Goal: Task Accomplishment & Management: Complete application form

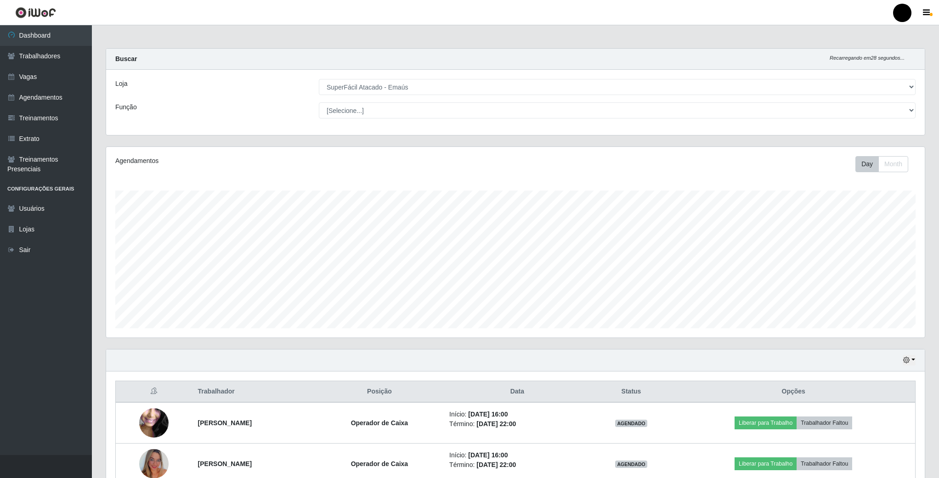
select select "407"
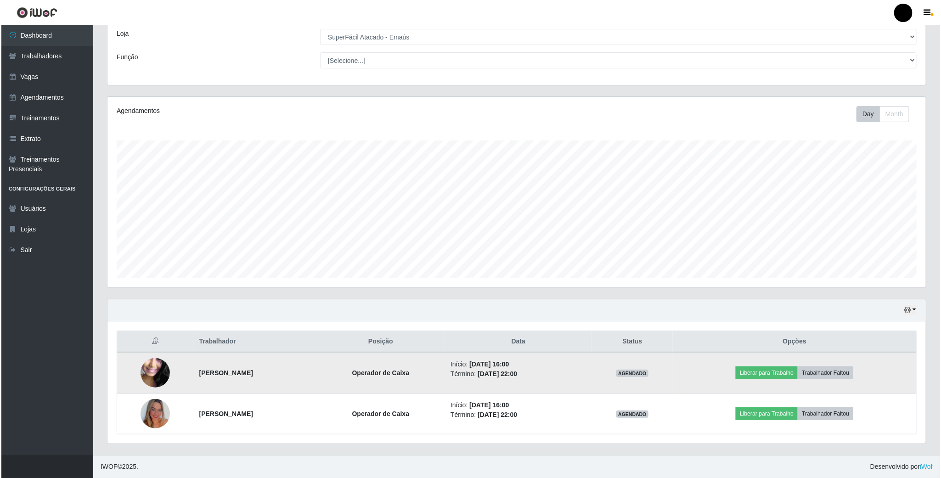
scroll to position [192, 818]
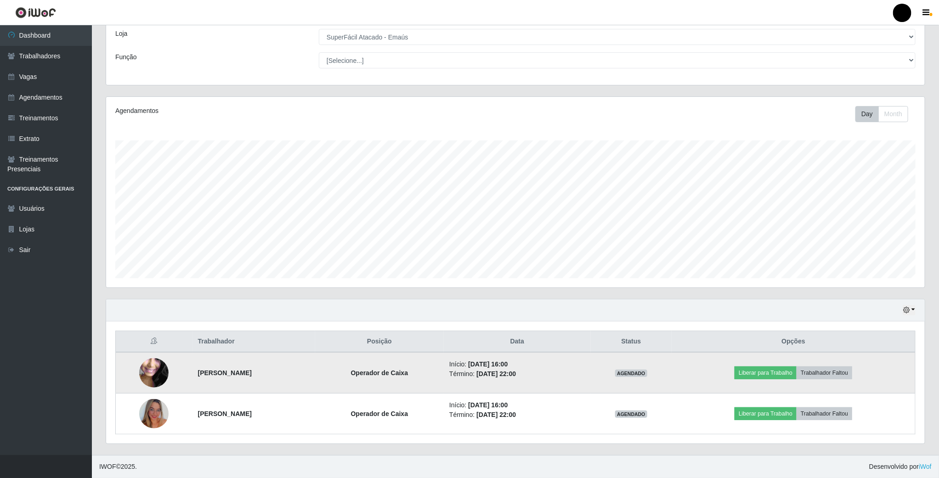
click at [148, 371] on img at bounding box center [153, 373] width 29 height 66
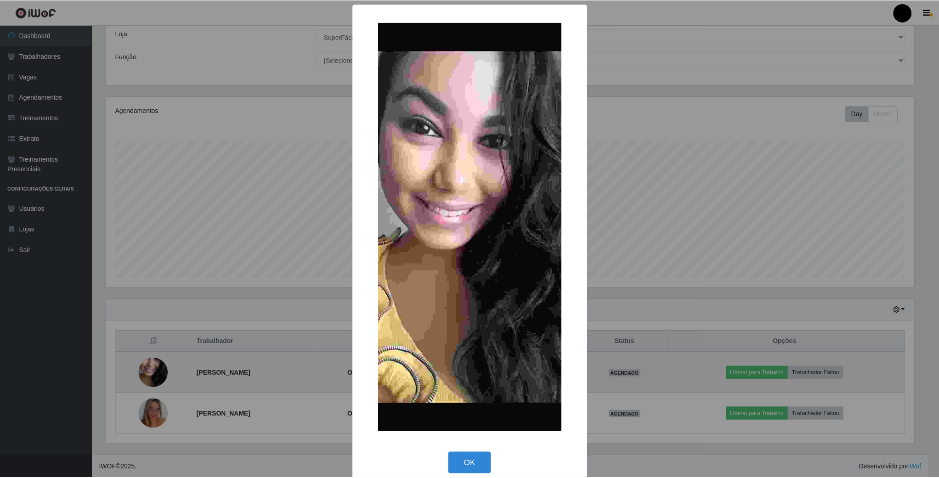
scroll to position [192, 810]
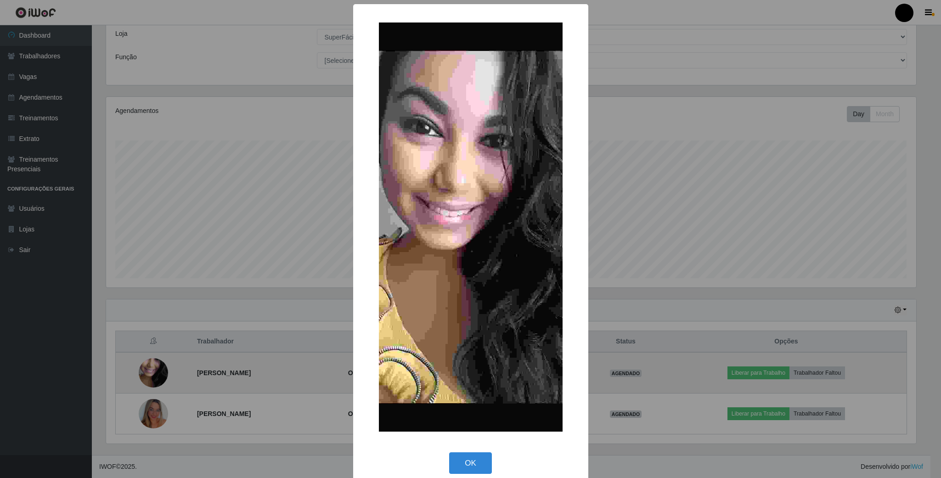
click at [148, 371] on div "× OK Cancel" at bounding box center [470, 239] width 941 height 478
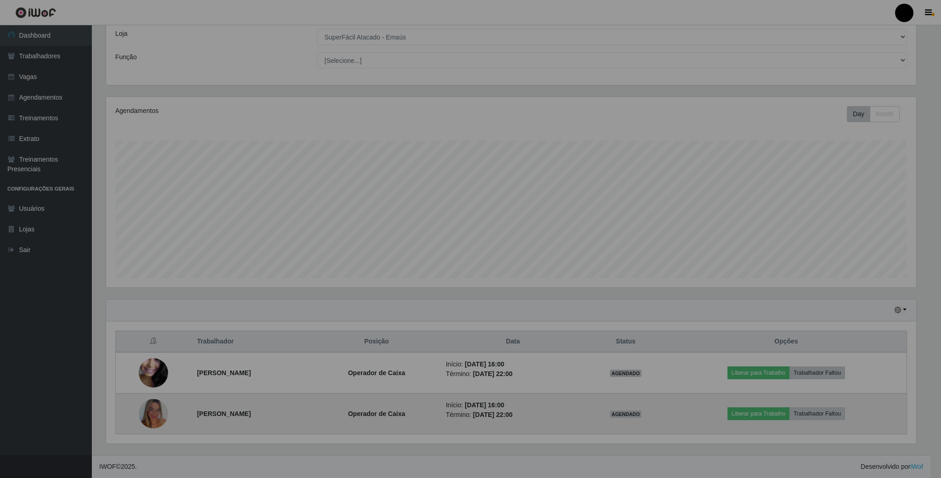
scroll to position [192, 818]
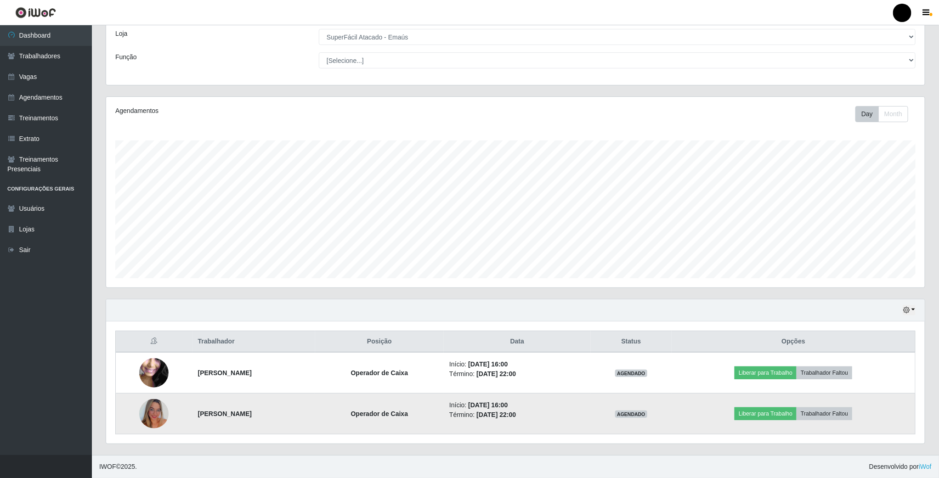
click at [151, 421] on img at bounding box center [153, 413] width 29 height 29
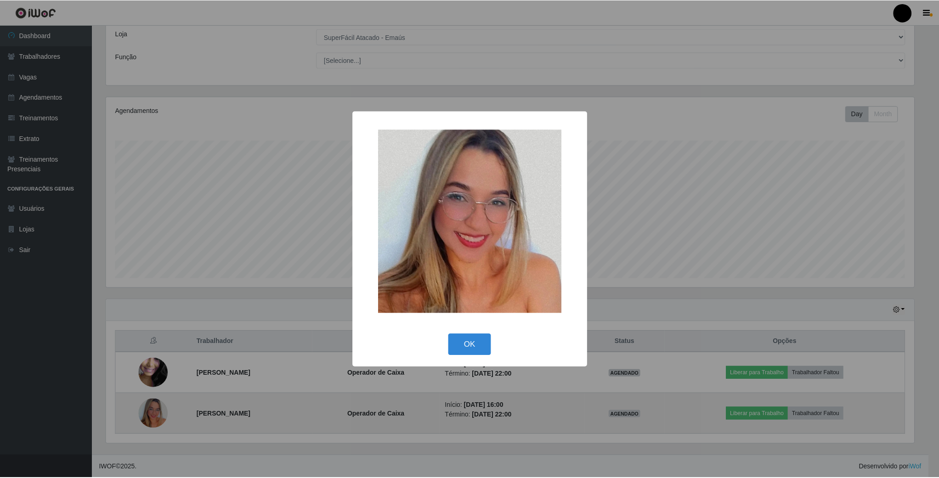
scroll to position [192, 810]
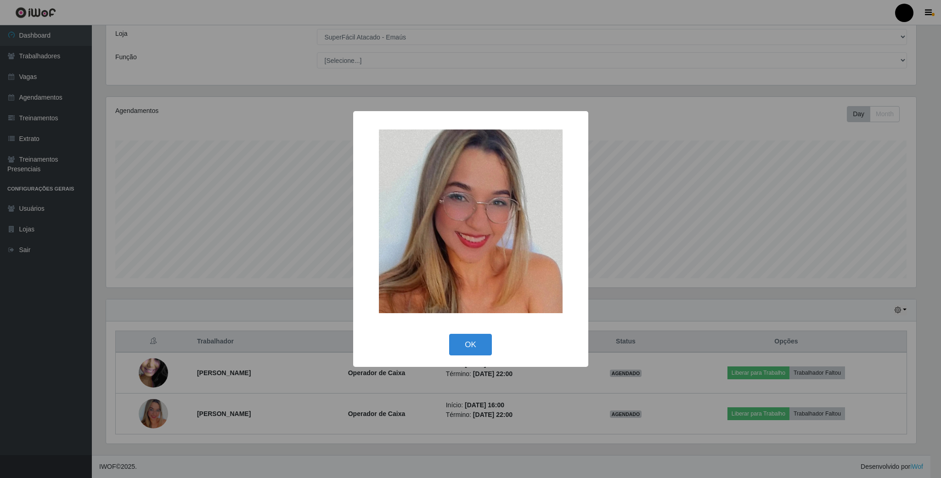
click at [97, 419] on div "× OK Cancel" at bounding box center [470, 239] width 941 height 478
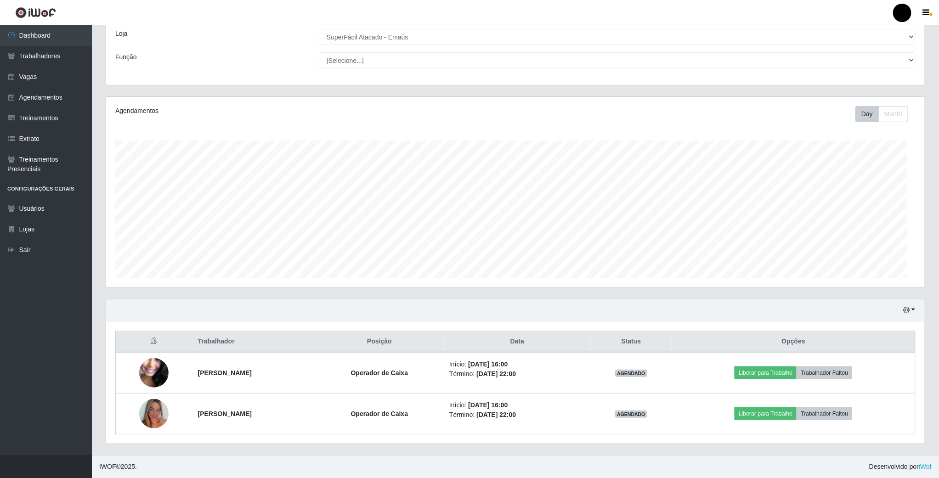
scroll to position [192, 818]
click at [40, 79] on link "Vagas" at bounding box center [46, 77] width 92 height 21
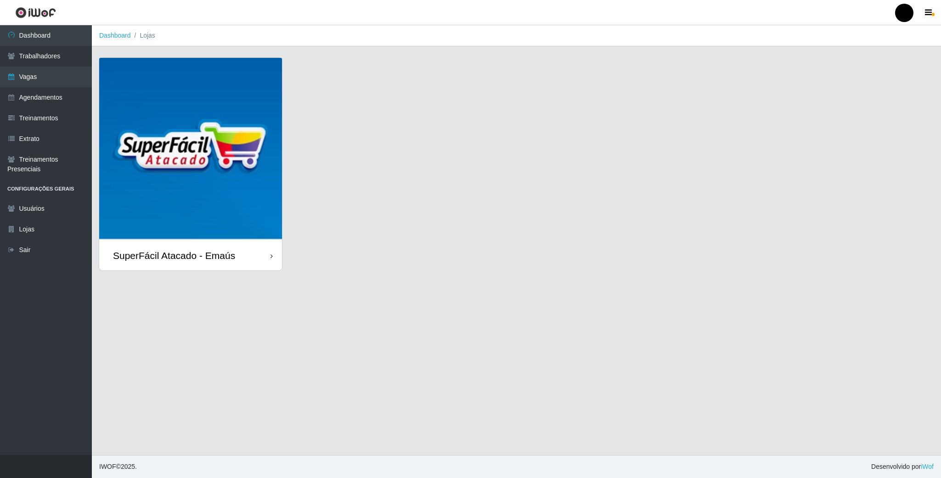
click at [161, 173] on img at bounding box center [190, 149] width 183 height 183
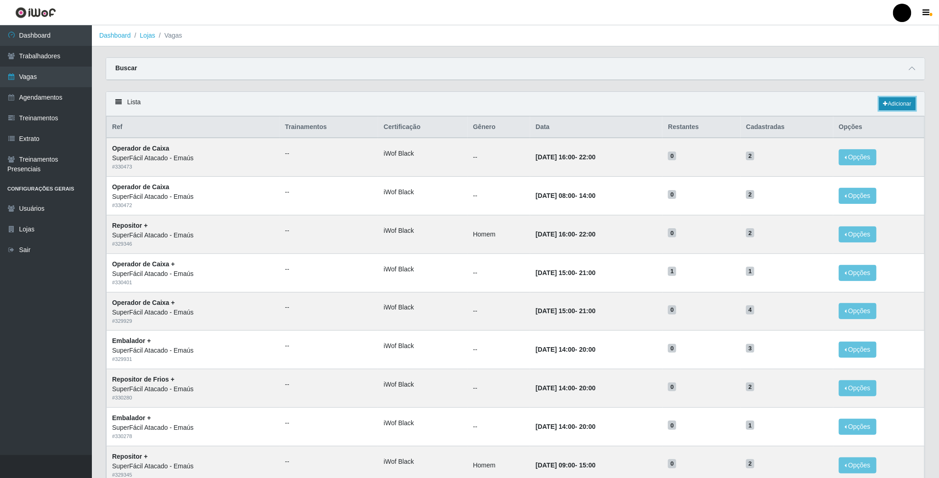
click at [903, 99] on link "Adicionar" at bounding box center [897, 103] width 36 height 13
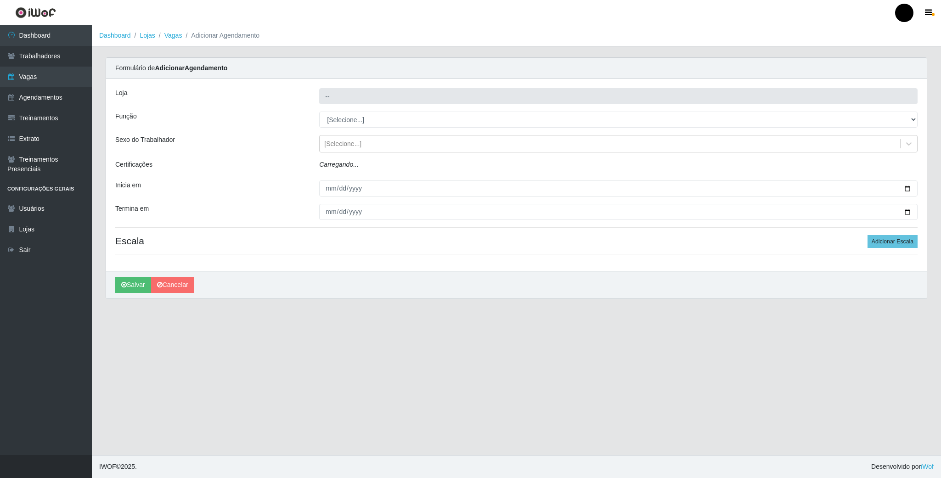
type input "SuperFácil Atacado - Emaús"
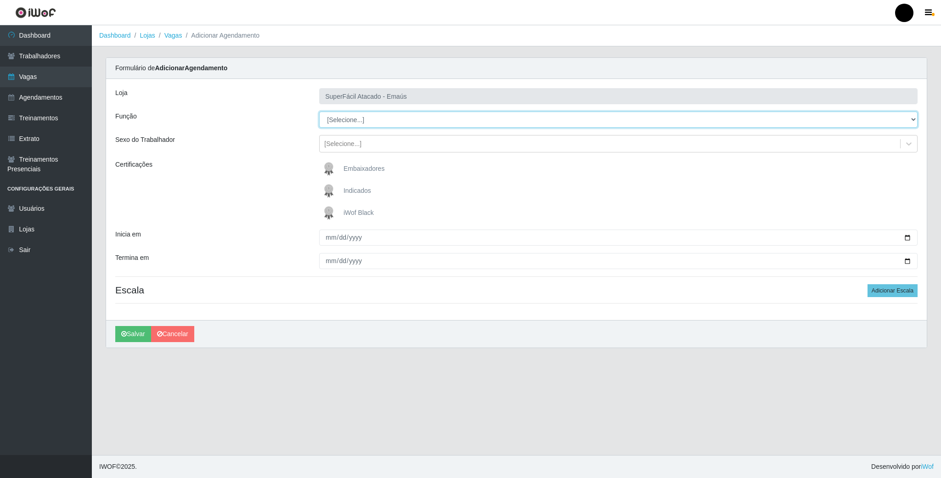
click at [909, 118] on select "[Selecione...] Auxiliar de Estacionamento Auxiliar de Estacionamento + Auxiliar…" at bounding box center [618, 120] width 598 height 16
select select "22"
click at [319, 112] on select "[Selecione...] Auxiliar de Estacionamento Auxiliar de Estacionamento + Auxiliar…" at bounding box center [618, 120] width 598 height 16
click at [329, 209] on img at bounding box center [331, 213] width 22 height 18
click at [0, 0] on input "iWof Black" at bounding box center [0, 0] width 0 height 0
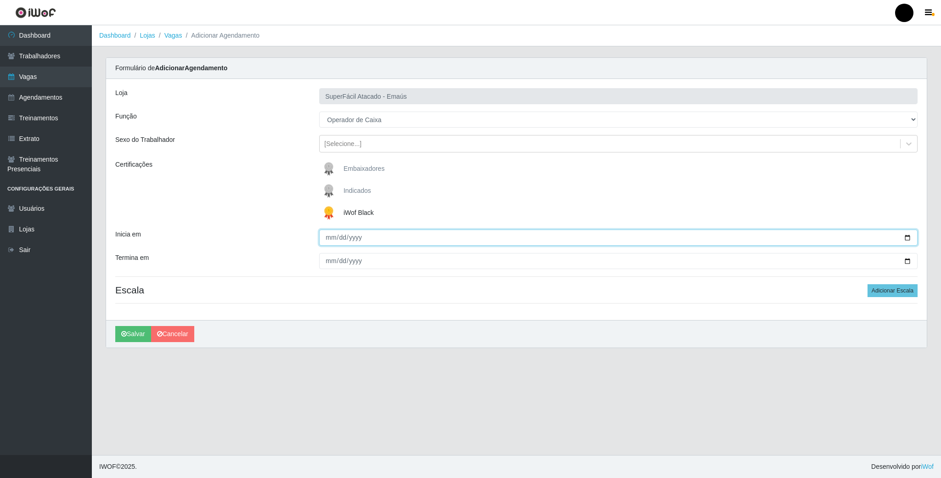
click at [900, 237] on input "Inicia em" at bounding box center [618, 238] width 598 height 16
click at [904, 237] on input "Inicia em" at bounding box center [618, 238] width 598 height 16
type input "2025-08-12"
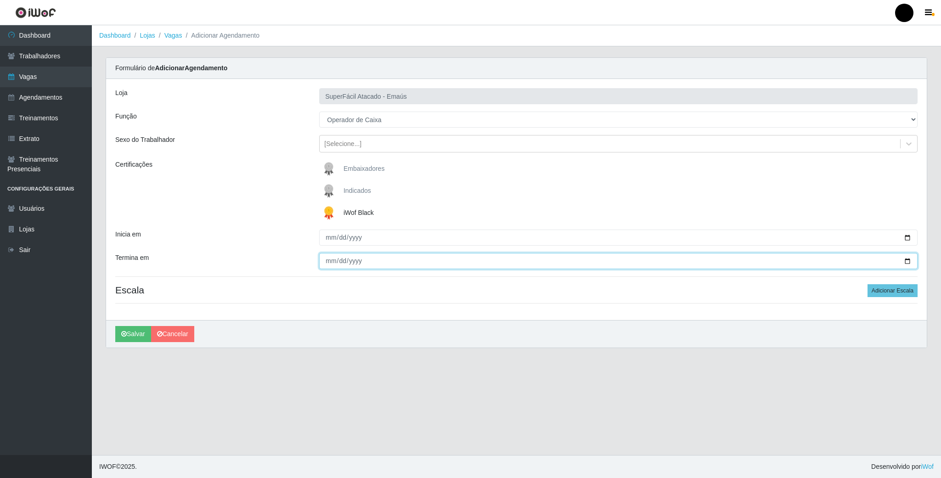
click at [907, 261] on input "Termina em" at bounding box center [618, 261] width 598 height 16
type input "2025-08-12"
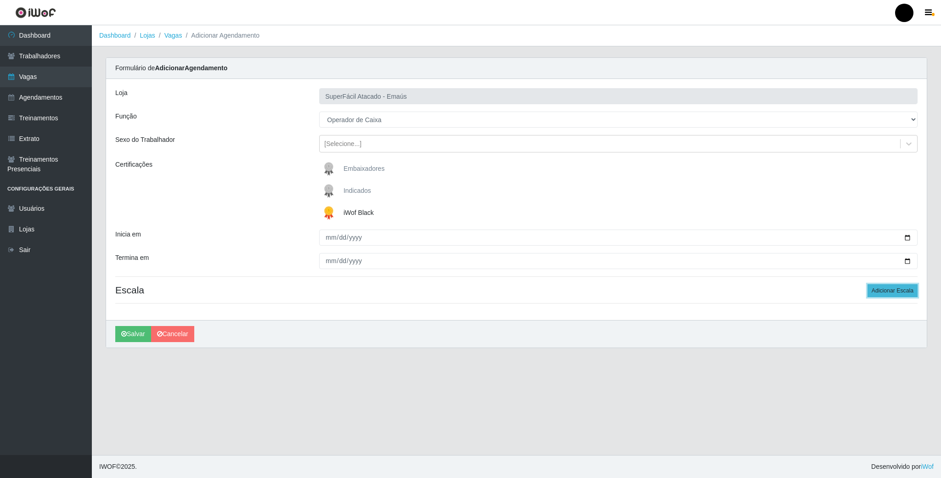
click at [896, 292] on button "Adicionar Escala" at bounding box center [893, 290] width 50 height 13
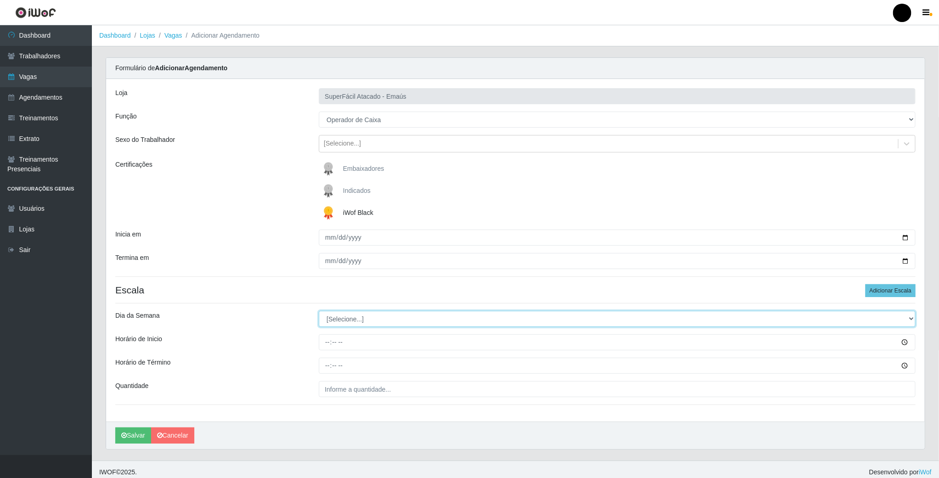
click at [367, 326] on select "[Selecione...] Segunda Terça Quarta Quinta Sexta Sábado Domingo" at bounding box center [617, 319] width 597 height 16
select select "2"
click at [319, 312] on select "[Selecione...] Segunda Terça Quarta Quinta Sexta Sábado Domingo" at bounding box center [617, 319] width 597 height 16
click at [328, 342] on input "Horário de Inicio" at bounding box center [617, 342] width 597 height 16
type input "16:00"
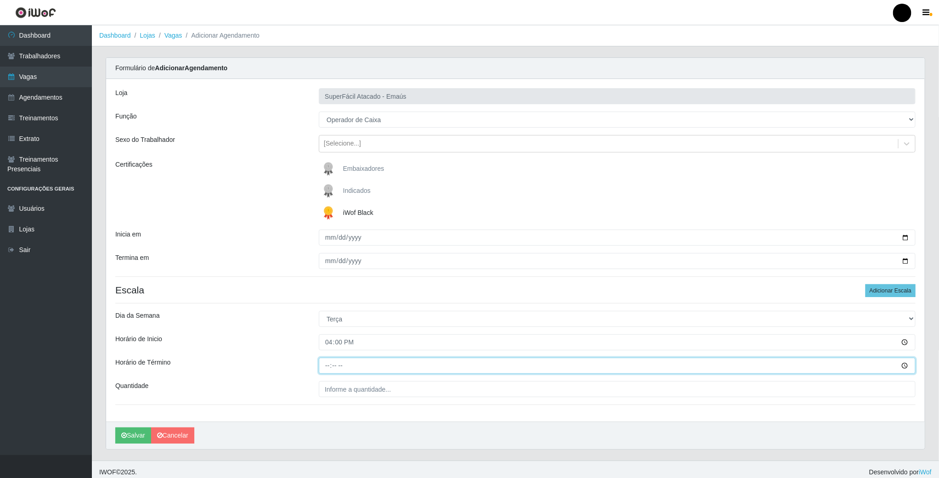
click at [330, 368] on input "Horário de Término" at bounding box center [617, 366] width 597 height 16
type input "22:00"
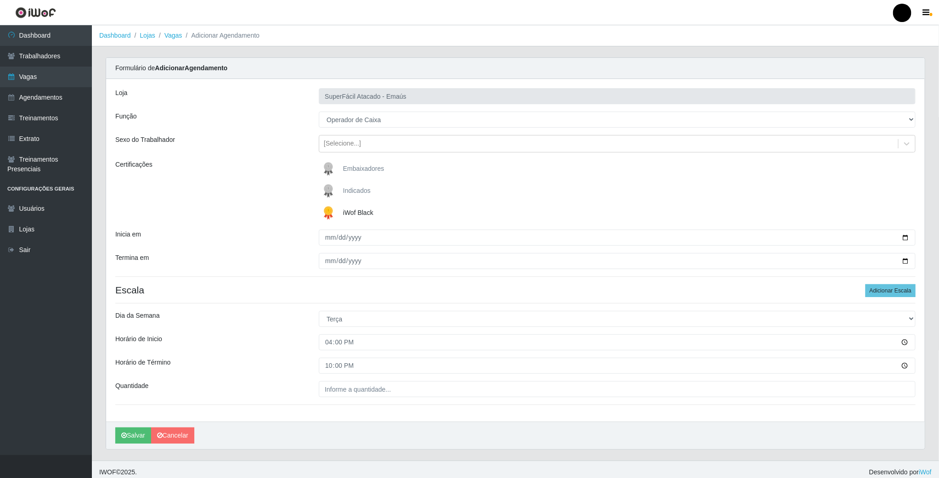
click at [337, 382] on div "Loja SuperFácil Atacado - Emaús Função [Selecione...] Auxiliar de Estacionament…" at bounding box center [515, 250] width 819 height 343
click at [341, 393] on input "___" at bounding box center [617, 389] width 597 height 16
type input "02_"
click at [132, 442] on button "Salvar" at bounding box center [133, 436] width 36 height 16
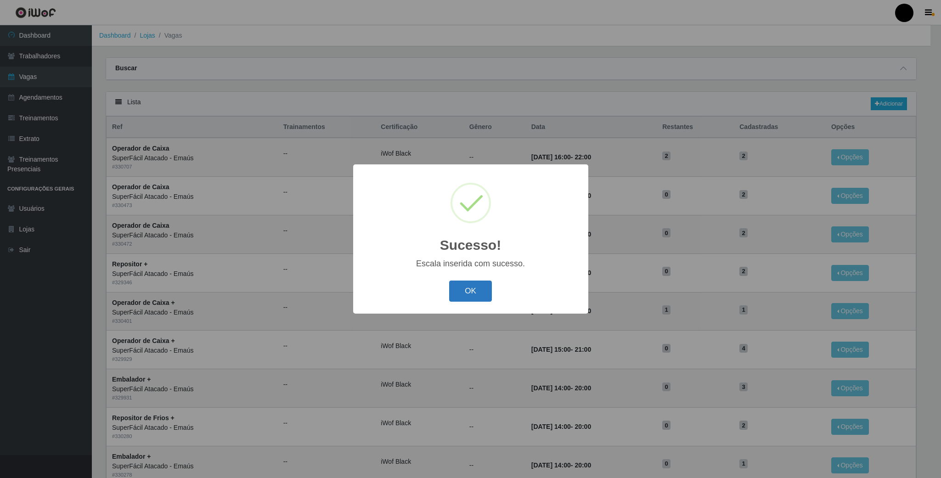
click at [485, 282] on button "OK" at bounding box center [470, 292] width 43 height 22
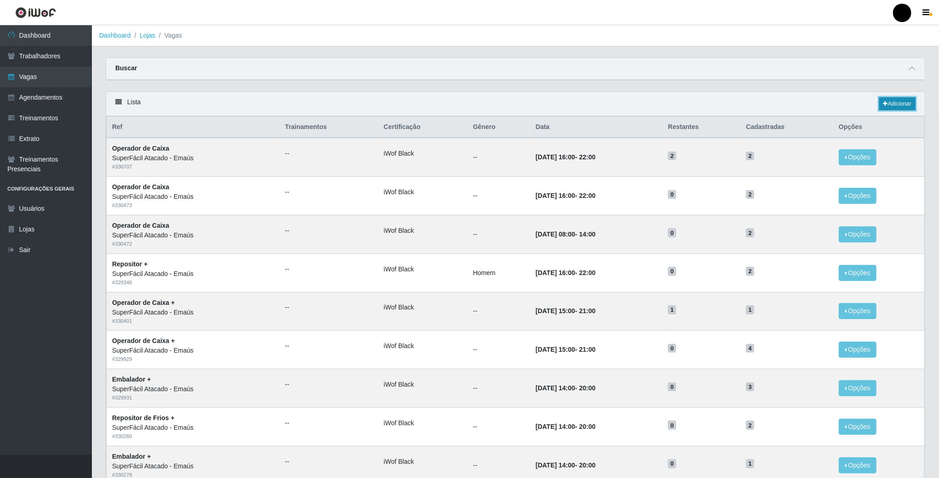
click at [898, 101] on link "Adicionar" at bounding box center [897, 103] width 36 height 13
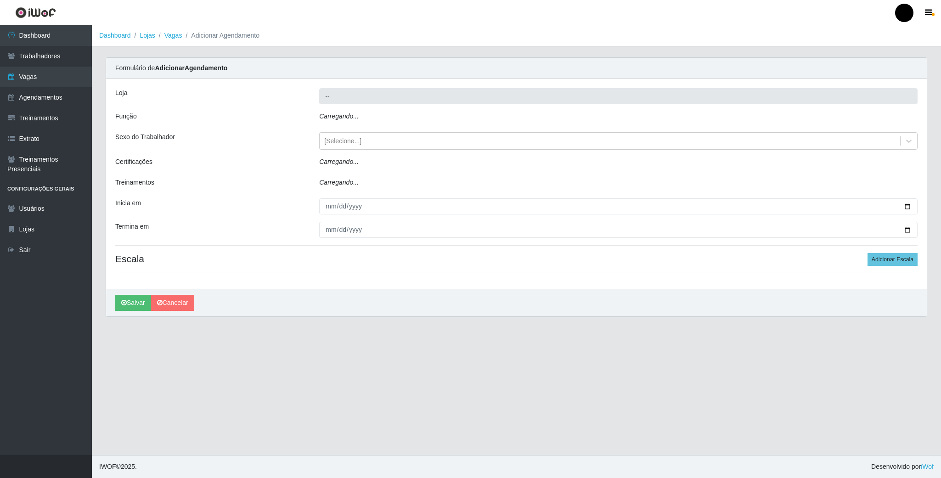
type input "SuperFácil Atacado - Emaús"
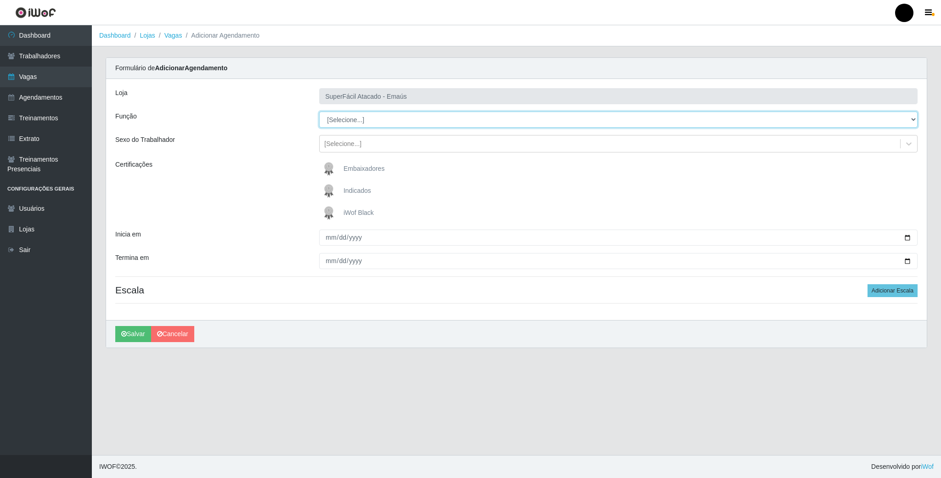
click at [907, 121] on select "[Selecione...] Auxiliar de Estacionamento Auxiliar de Estacionamento + Auxiliar…" at bounding box center [618, 120] width 598 height 16
select select "22"
click at [319, 112] on select "[Selecione...] Auxiliar de Estacionamento Auxiliar de Estacionamento + Auxiliar…" at bounding box center [618, 120] width 598 height 16
click at [333, 212] on img at bounding box center [331, 213] width 22 height 18
click at [0, 0] on input "iWof Black" at bounding box center [0, 0] width 0 height 0
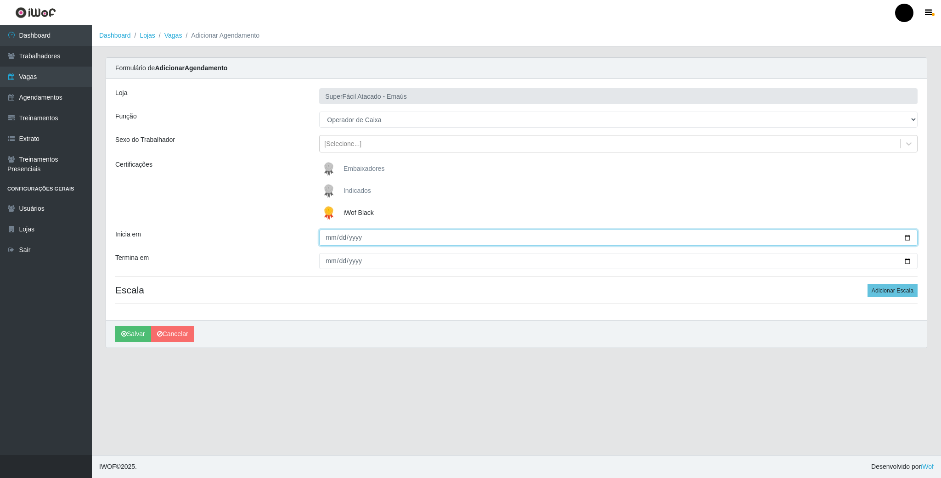
click at [907, 239] on input "Inicia em" at bounding box center [618, 238] width 598 height 16
type input "2025-08-13"
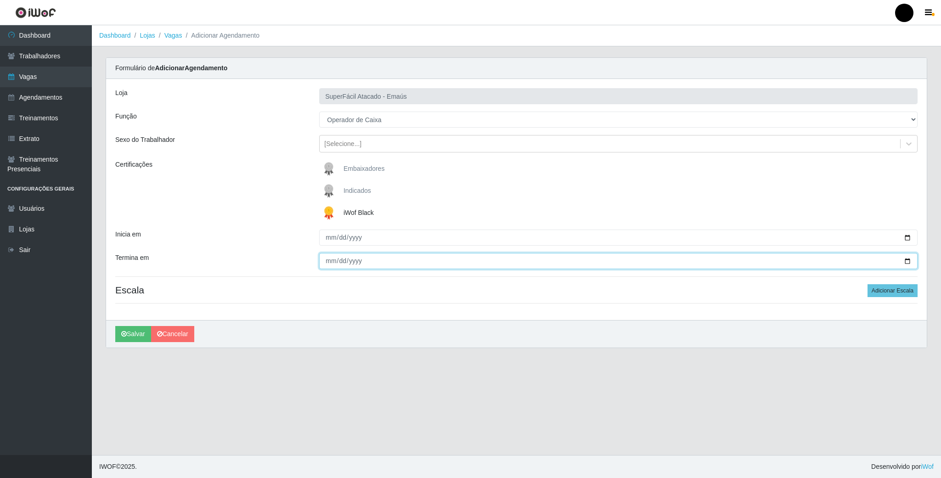
click at [909, 264] on input "Termina em" at bounding box center [618, 261] width 598 height 16
type input "2025-08-13"
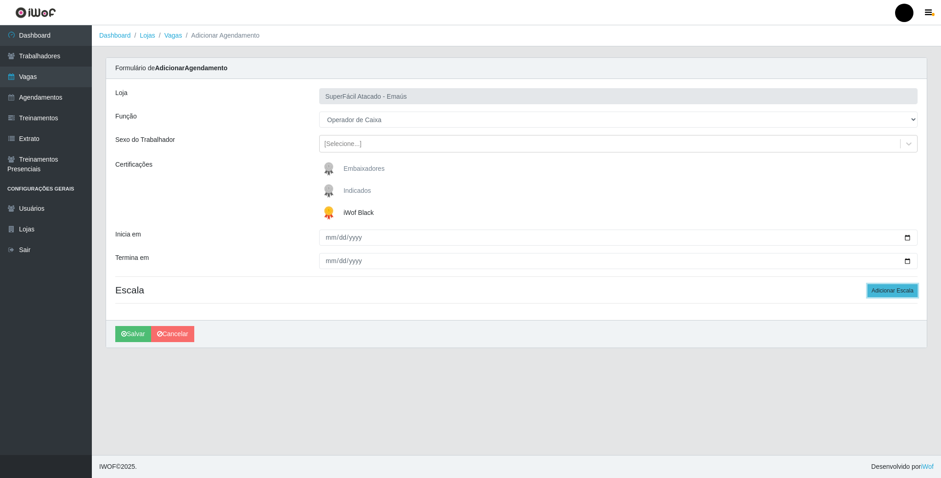
click at [876, 292] on button "Adicionar Escala" at bounding box center [893, 290] width 50 height 13
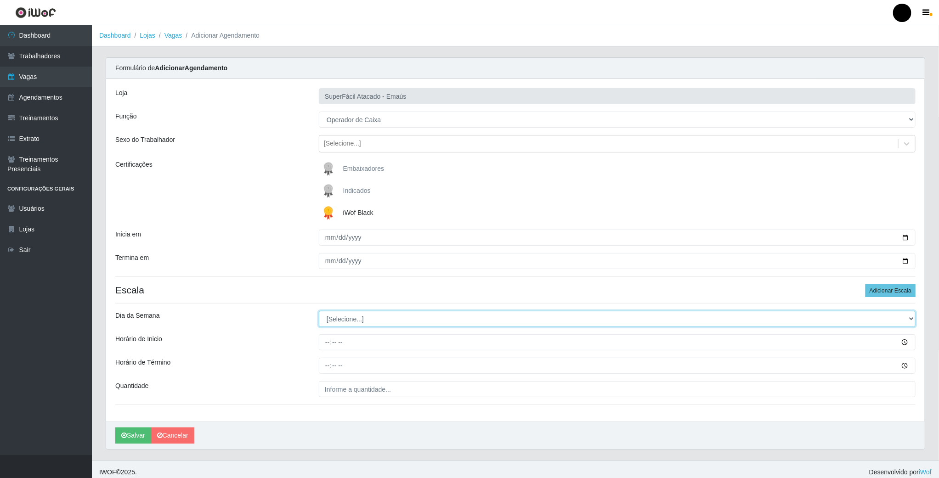
click at [345, 324] on select "[Selecione...] Segunda Terça Quarta Quinta Sexta Sábado Domingo" at bounding box center [617, 319] width 597 height 16
select select "3"
click at [319, 312] on select "[Selecione...] Segunda Terça Quarta Quinta Sexta Sábado Domingo" at bounding box center [617, 319] width 597 height 16
click at [327, 346] on input "Horário de Inicio" at bounding box center [617, 342] width 597 height 16
type input "16:00"
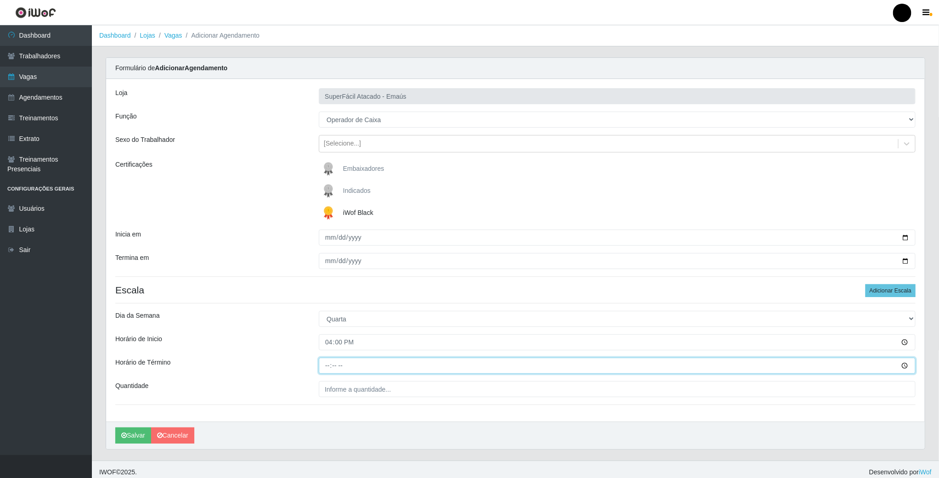
click at [327, 367] on input "Horário de Término" at bounding box center [617, 366] width 597 height 16
type input "22:00"
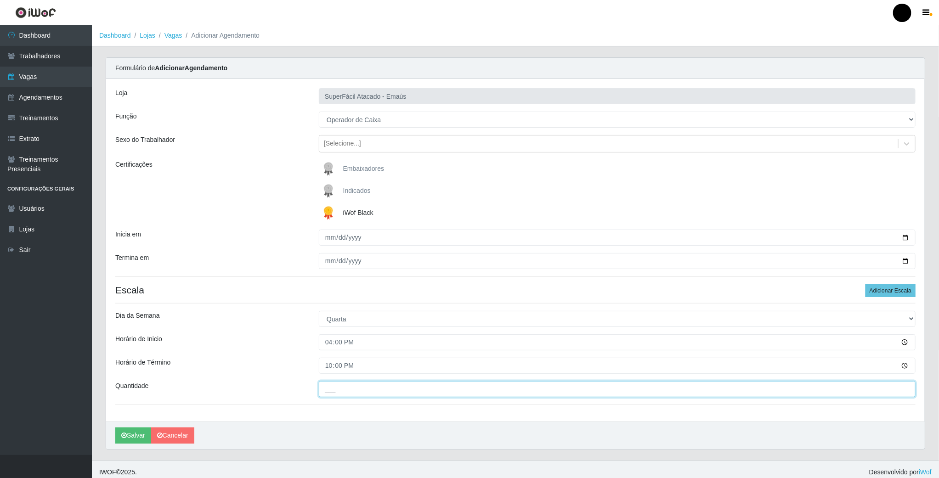
click at [333, 389] on input "___" at bounding box center [617, 389] width 597 height 16
type input "02_"
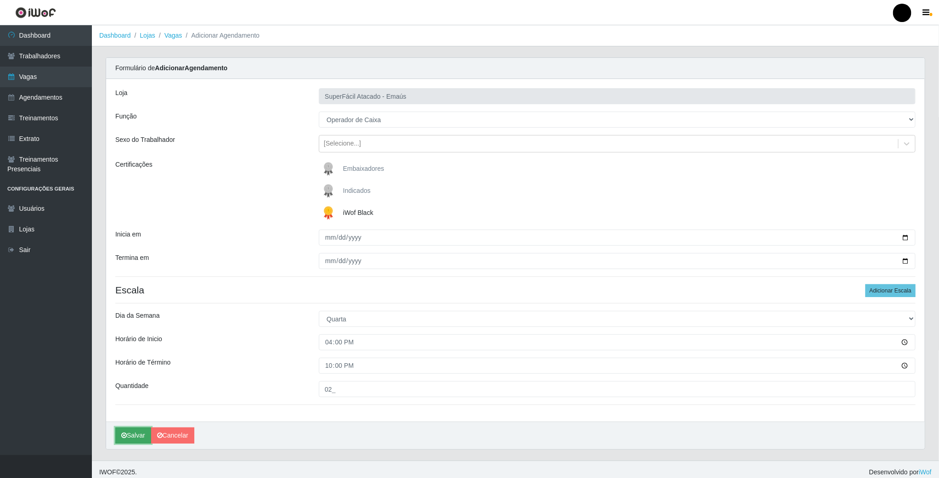
click at [134, 438] on button "Salvar" at bounding box center [133, 436] width 36 height 16
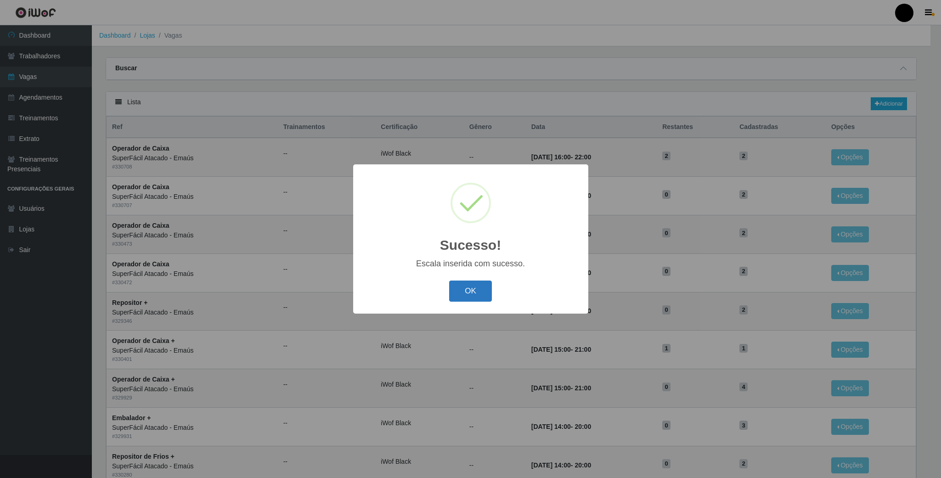
click at [472, 291] on button "OK" at bounding box center [470, 292] width 43 height 22
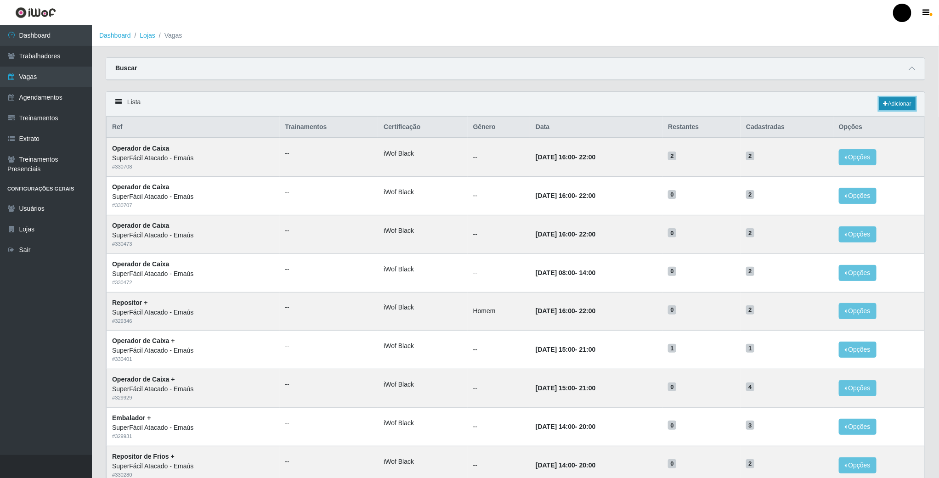
click at [907, 106] on link "Adicionar" at bounding box center [897, 103] width 36 height 13
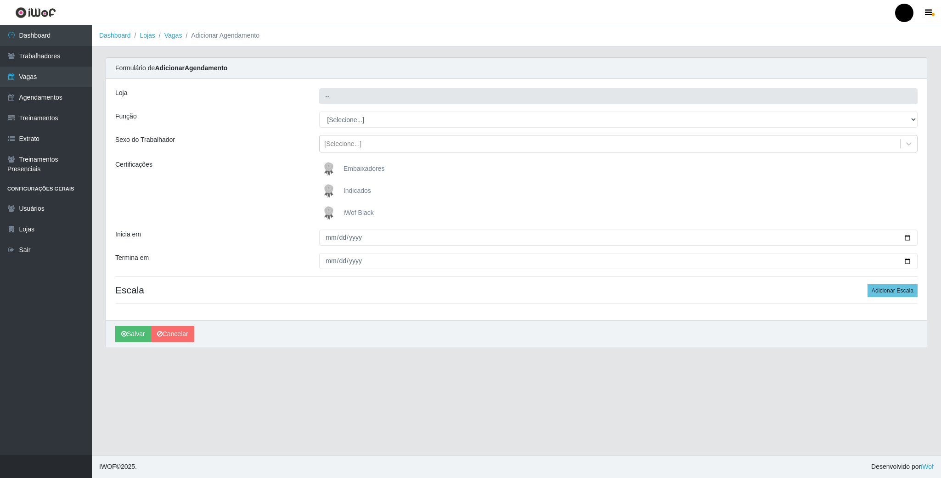
type input "SuperFácil Atacado - Emaús"
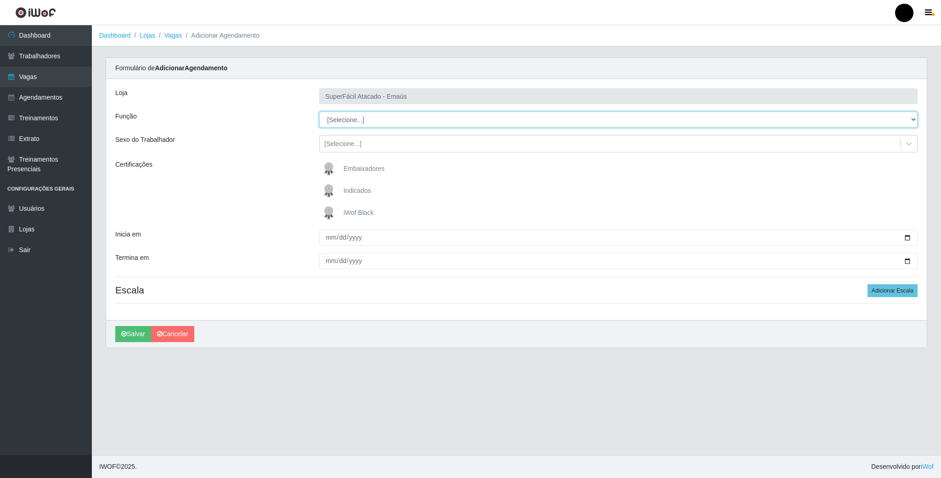
click at [914, 118] on select "[Selecione...] Auxiliar de Estacionamento Auxiliar de Estacionamento + Auxiliar…" at bounding box center [618, 120] width 598 height 16
select select "22"
click at [319, 112] on select "[Selecione...] Auxiliar de Estacionamento Auxiliar de Estacionamento + Auxiliar…" at bounding box center [618, 120] width 598 height 16
click at [329, 213] on img at bounding box center [331, 213] width 22 height 18
click at [0, 0] on input "iWof Black" at bounding box center [0, 0] width 0 height 0
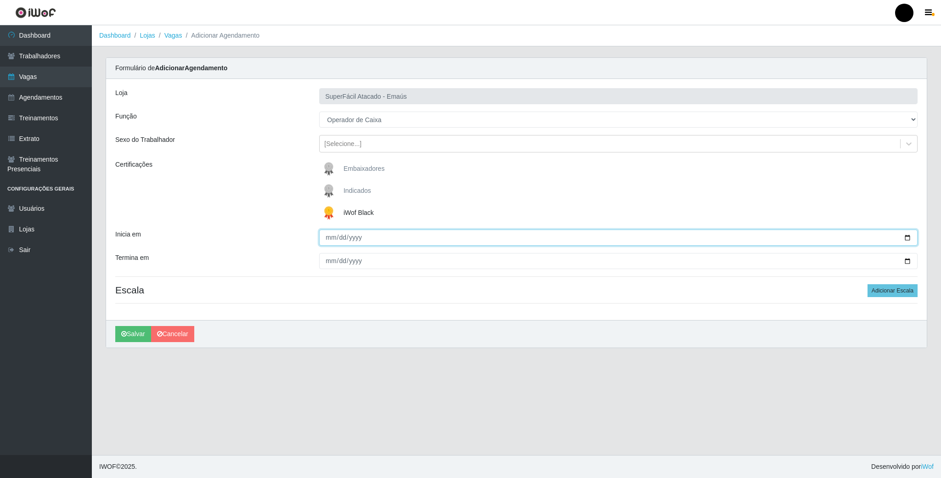
click at [909, 239] on input "Inicia em" at bounding box center [618, 238] width 598 height 16
type input "2025-08-14"
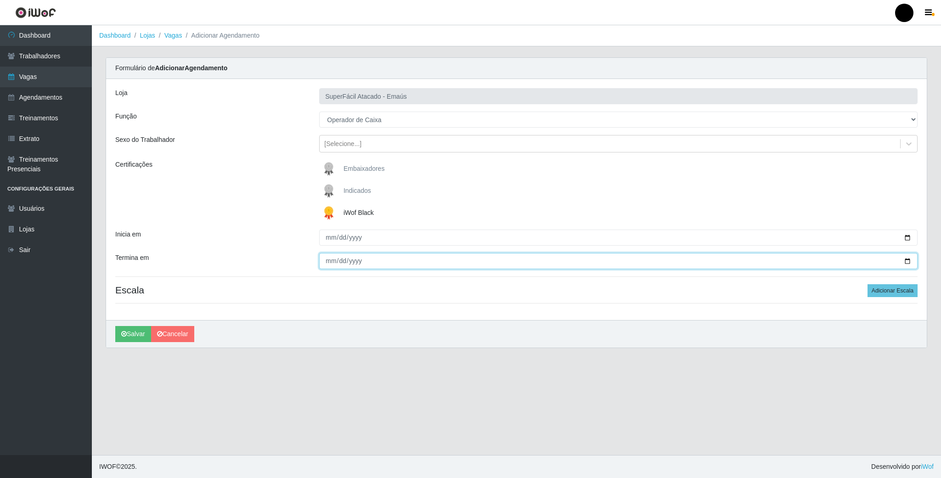
click at [907, 260] on input "Termina em" at bounding box center [618, 261] width 598 height 16
type input "2025-08-14"
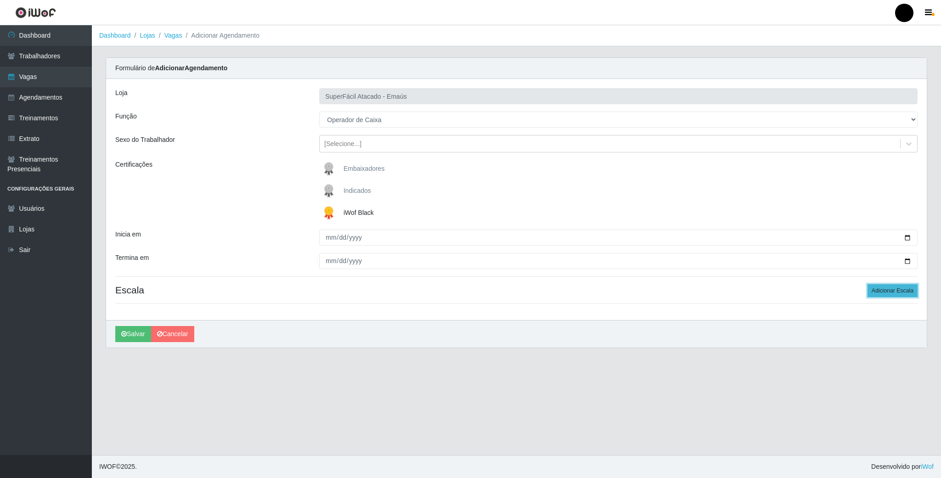
click at [872, 290] on button "Adicionar Escala" at bounding box center [893, 290] width 50 height 13
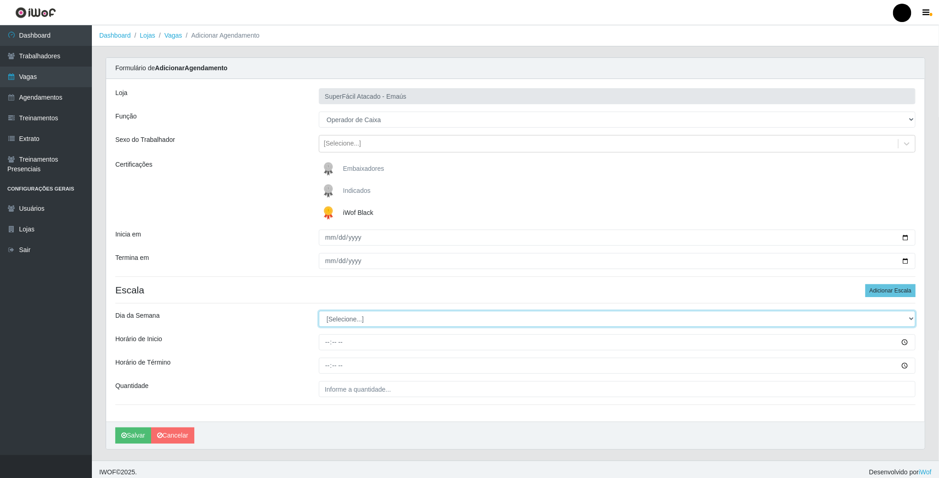
click at [338, 320] on select "[Selecione...] Segunda Terça Quarta Quinta Sexta Sábado Domingo" at bounding box center [617, 319] width 597 height 16
select select "4"
click at [319, 312] on select "[Selecione...] Segunda Terça Quarta Quinta Sexta Sábado Domingo" at bounding box center [617, 319] width 597 height 16
click at [326, 346] on input "Horário de Inicio" at bounding box center [617, 342] width 597 height 16
type input "16:00"
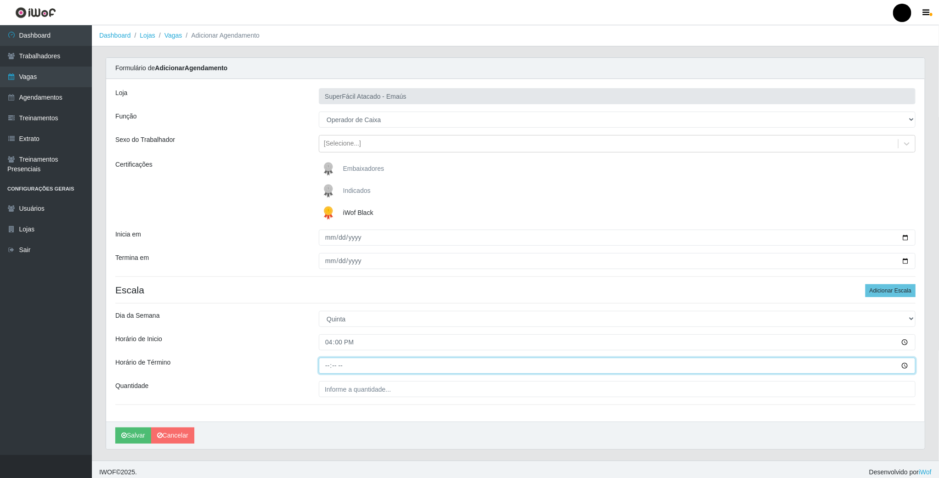
click at [326, 368] on input "Horário de Término" at bounding box center [617, 366] width 597 height 16
type input "22:00"
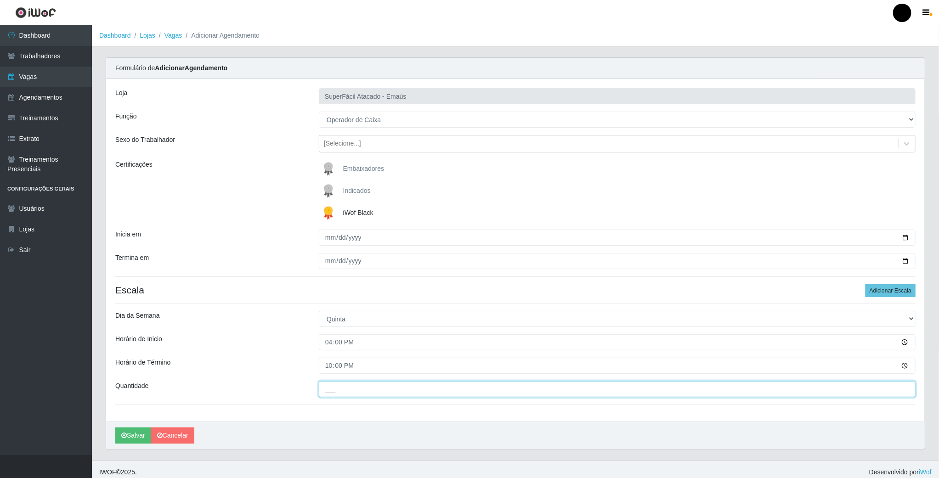
click at [376, 396] on input "___" at bounding box center [617, 389] width 597 height 16
type input "02_"
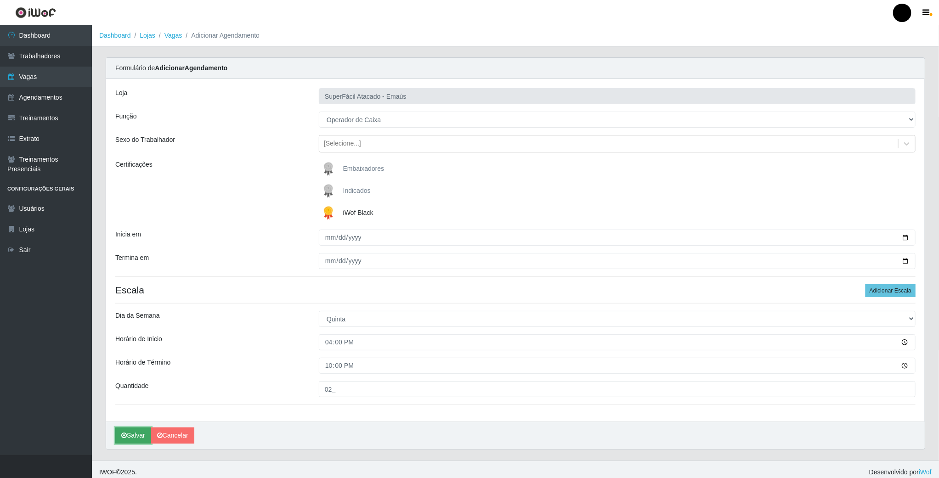
click at [133, 435] on button "Salvar" at bounding box center [133, 436] width 36 height 16
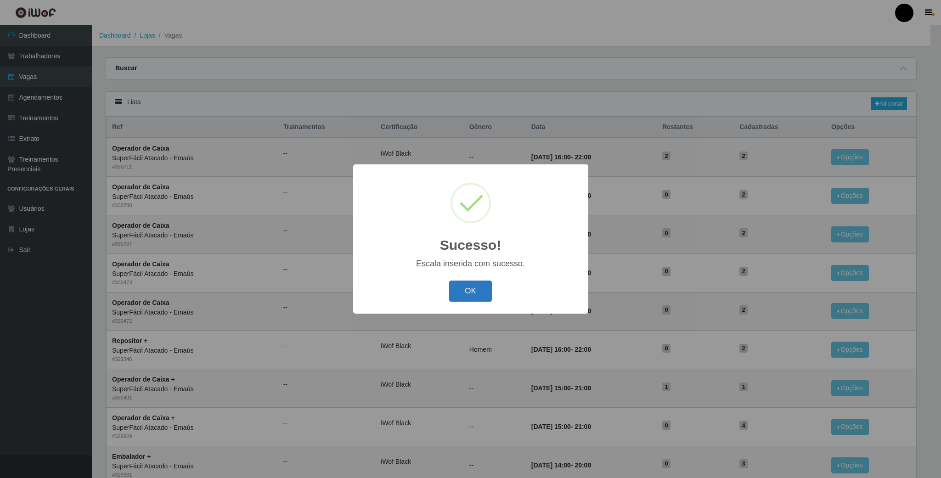
click at [468, 293] on button "OK" at bounding box center [470, 292] width 43 height 22
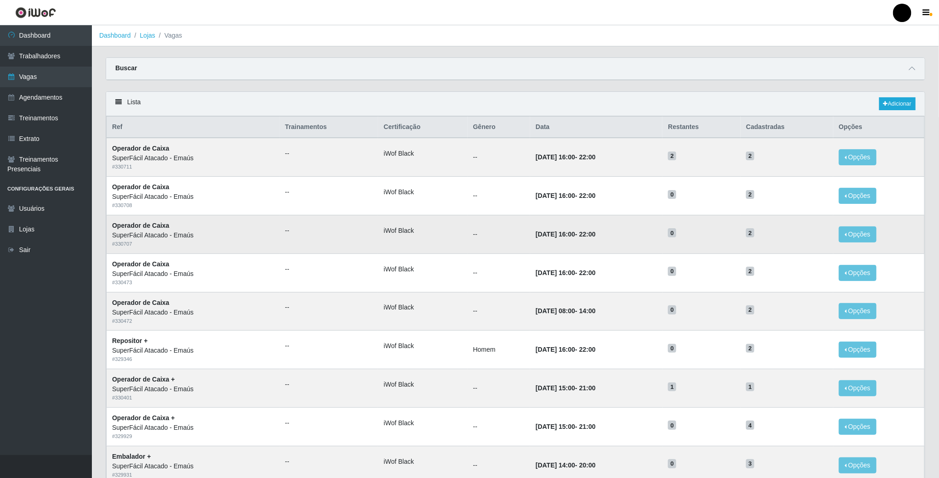
click at [406, 233] on li "iWof Black" at bounding box center [423, 231] width 78 height 10
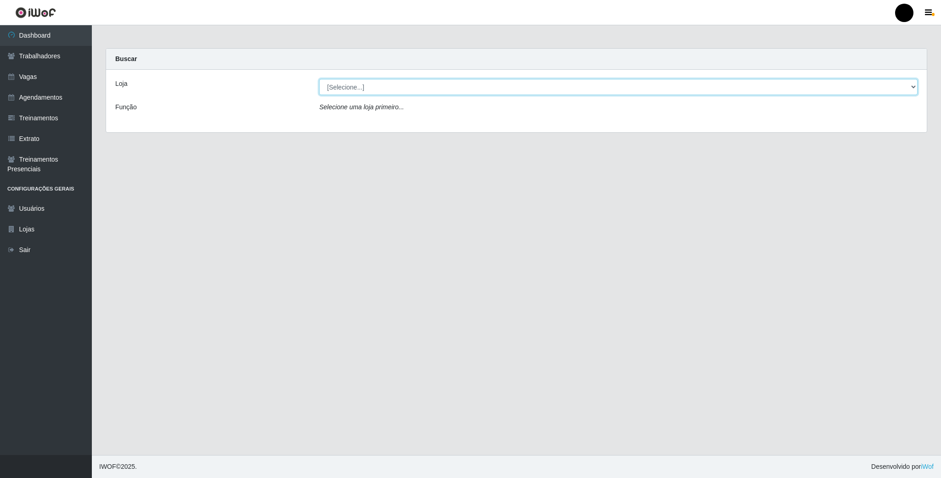
click at [867, 90] on select "[Selecione...] SuperFácil Atacado - Emaús" at bounding box center [618, 87] width 598 height 16
select select "407"
click at [319, 79] on select "[Selecione...] SuperFácil Atacado - Emaús" at bounding box center [618, 87] width 598 height 16
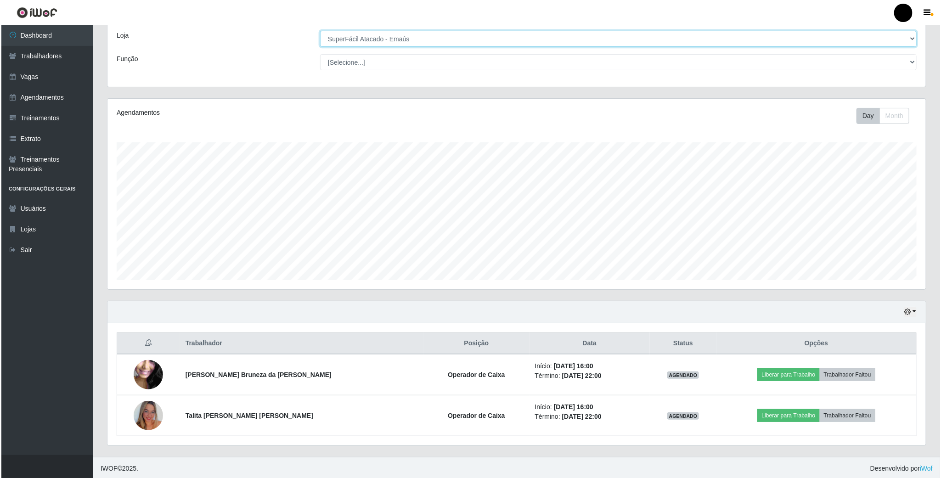
scroll to position [53, 0]
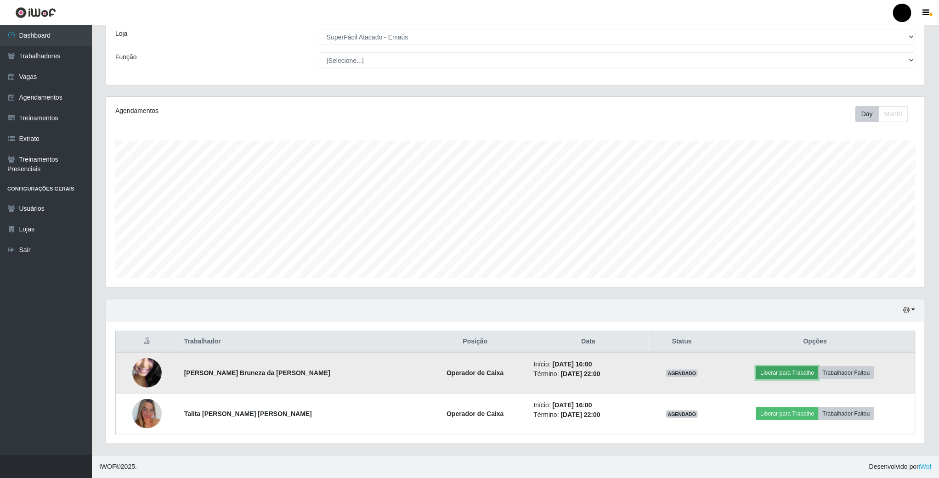
click at [769, 367] on button "Liberar para Trabalho" at bounding box center [787, 373] width 62 height 13
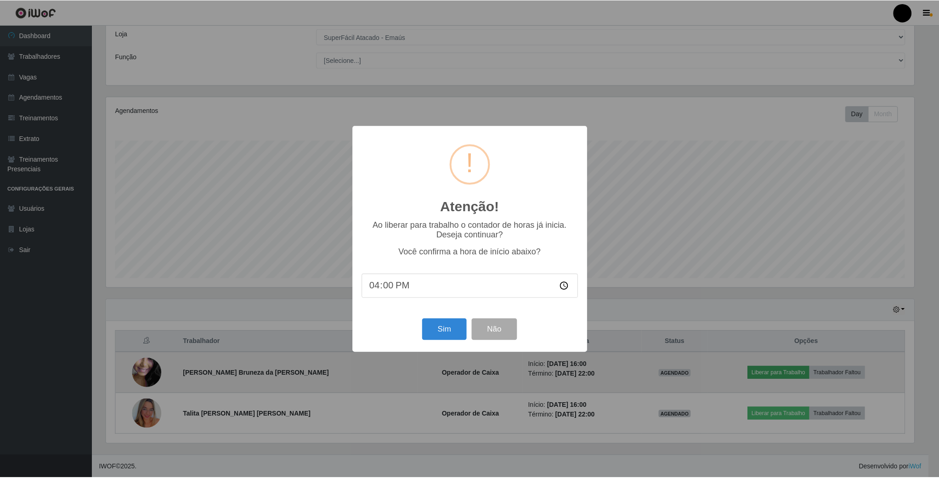
scroll to position [192, 810]
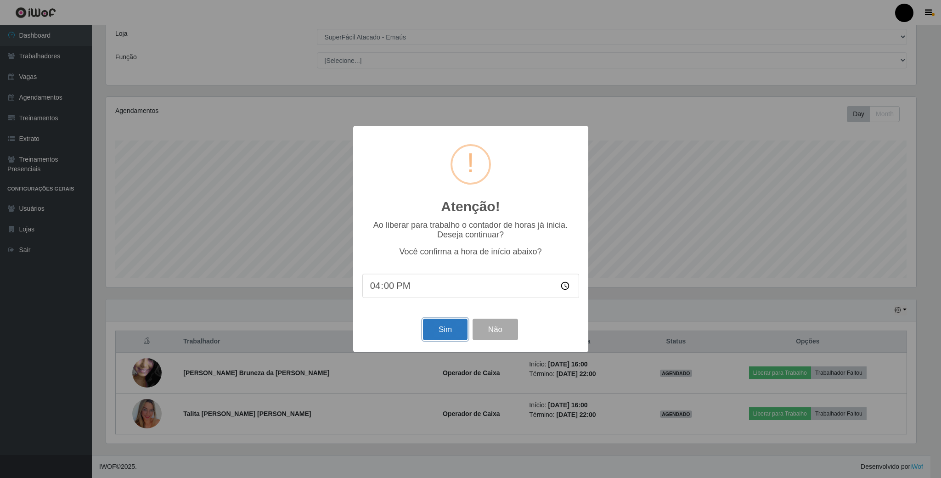
click at [450, 333] on button "Sim" at bounding box center [445, 330] width 45 height 22
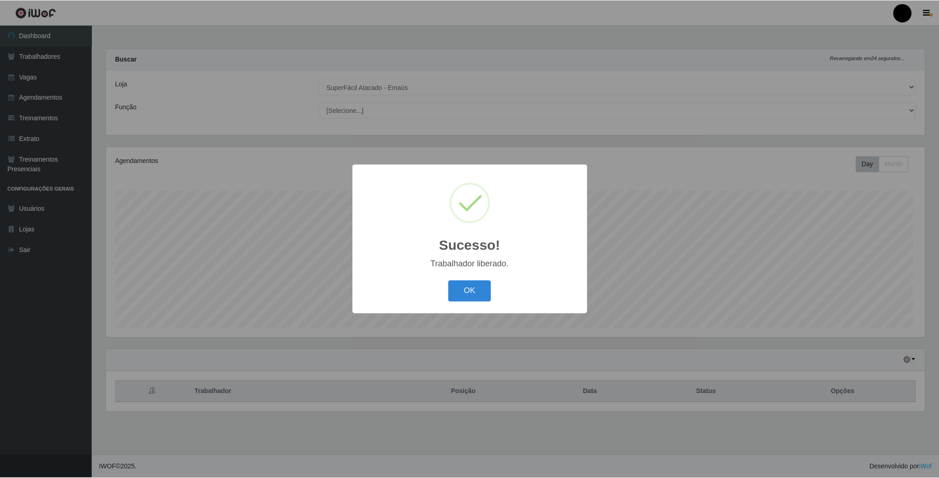
scroll to position [192, 820]
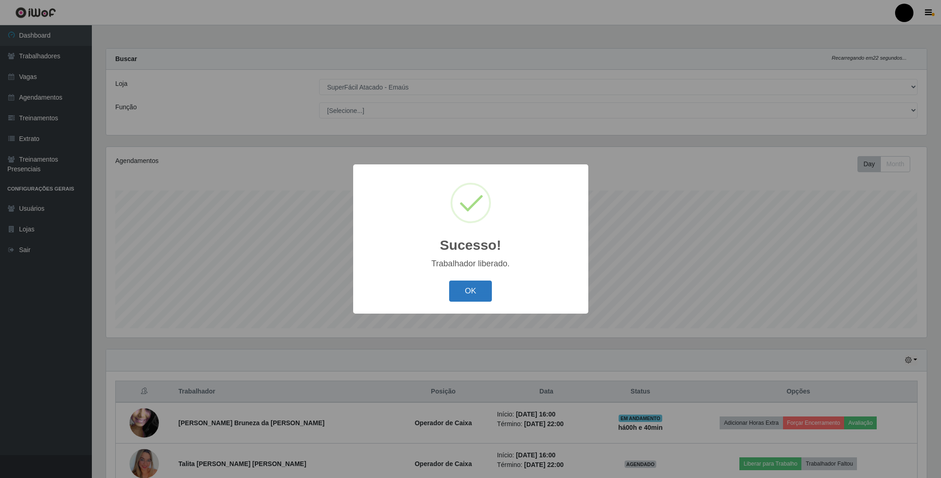
click at [466, 295] on button "OK" at bounding box center [470, 292] width 43 height 22
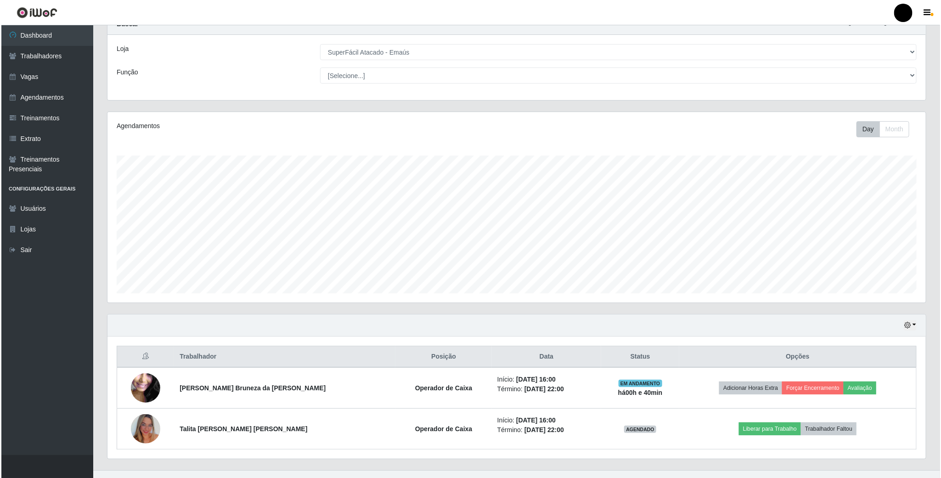
scroll to position [53, 0]
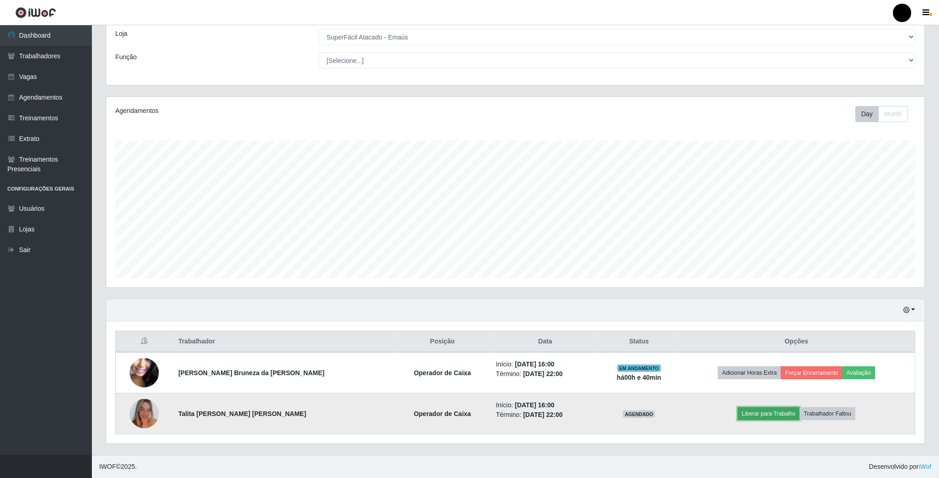
click at [759, 408] on button "Liberar para Trabalho" at bounding box center [769, 413] width 62 height 13
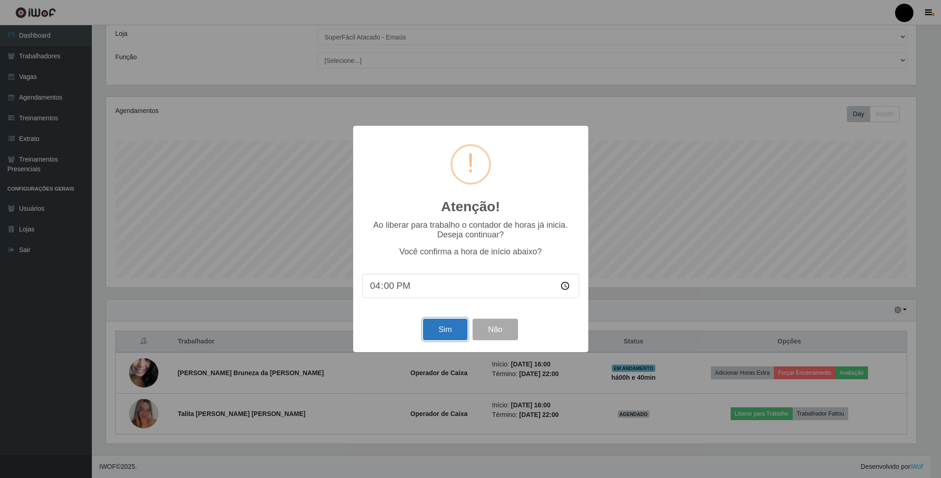
click at [440, 331] on button "Sim" at bounding box center [445, 330] width 45 height 22
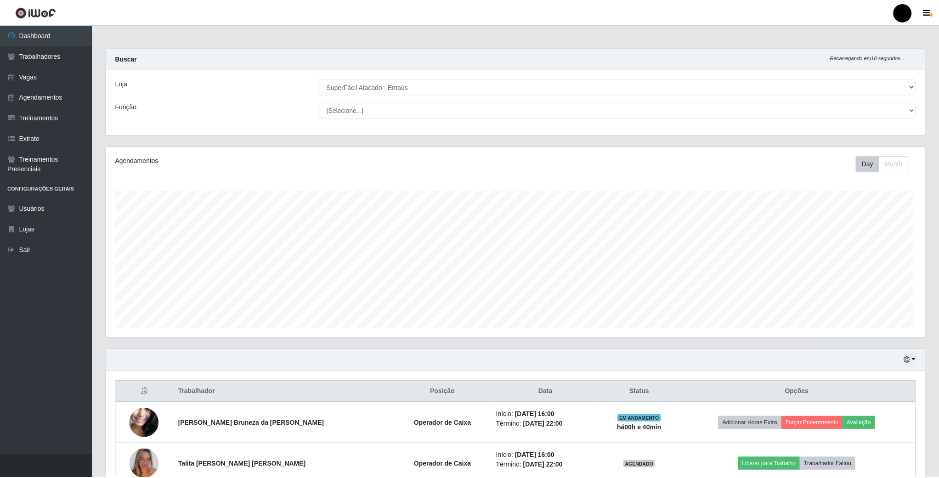
scroll to position [192, 820]
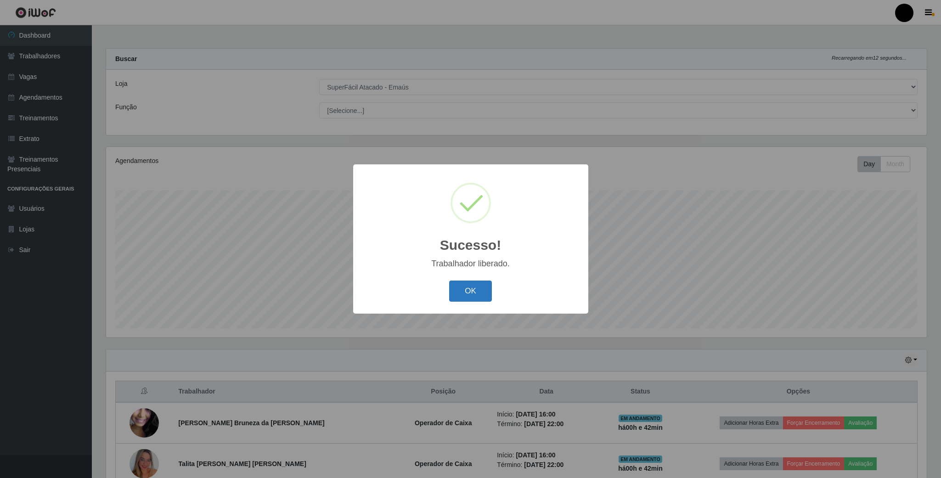
click at [466, 288] on button "OK" at bounding box center [470, 292] width 43 height 22
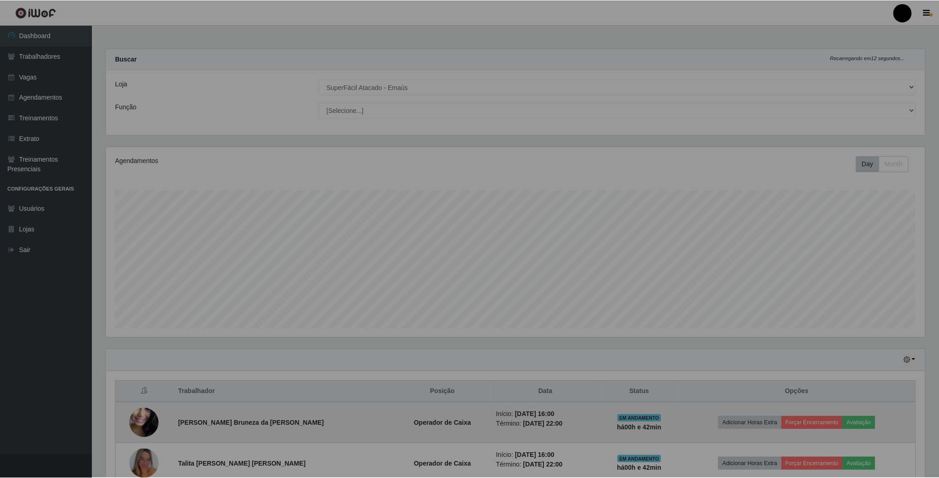
scroll to position [459130, 458503]
